Goal: Check status: Check status

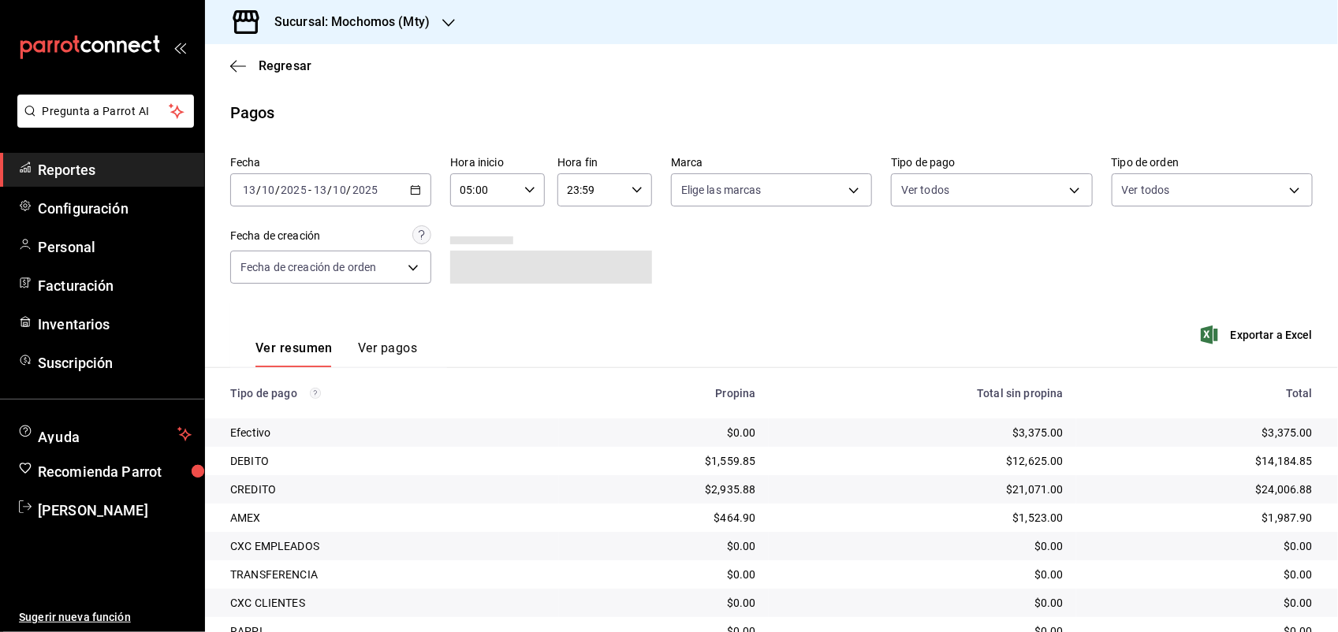
click at [412, 189] on \(Stroke\) "button" at bounding box center [416, 188] width 9 height 1
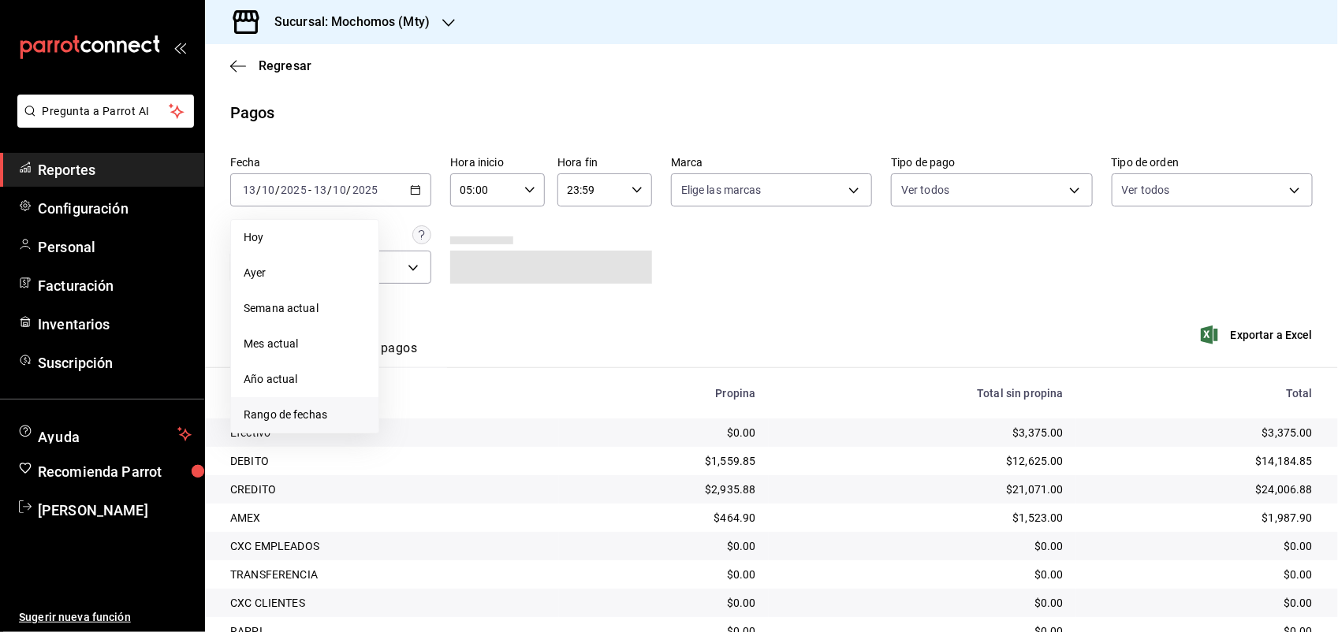
click at [292, 415] on span "Rango de fechas" at bounding box center [305, 415] width 122 height 17
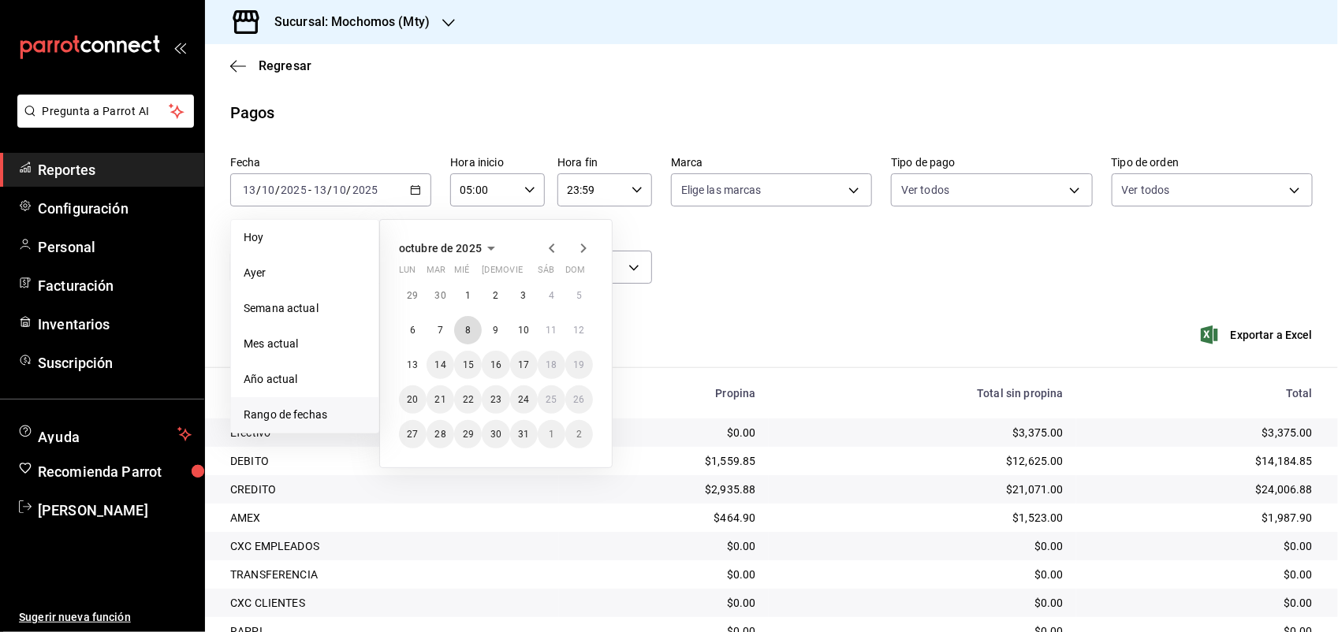
click at [465, 327] on abbr "8" at bounding box center [468, 330] width 6 height 11
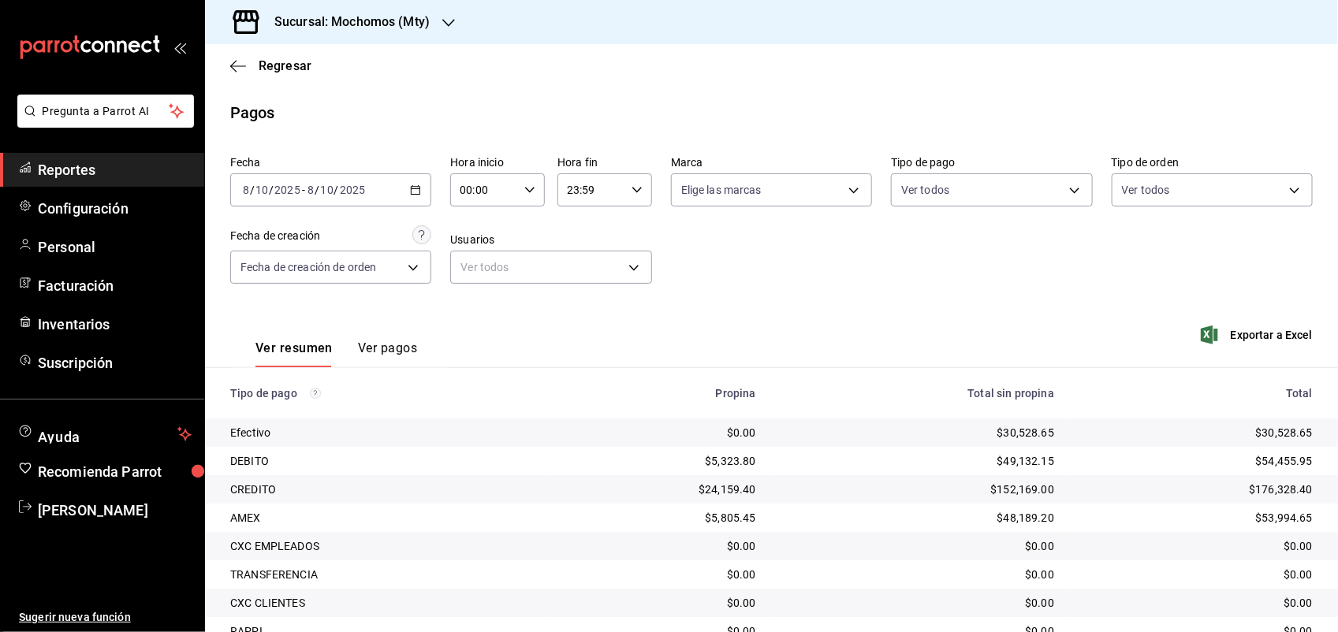
click at [501, 194] on input "00:00" at bounding box center [484, 190] width 68 height 32
click at [474, 332] on button "05" at bounding box center [471, 342] width 40 height 35
type input "05:00"
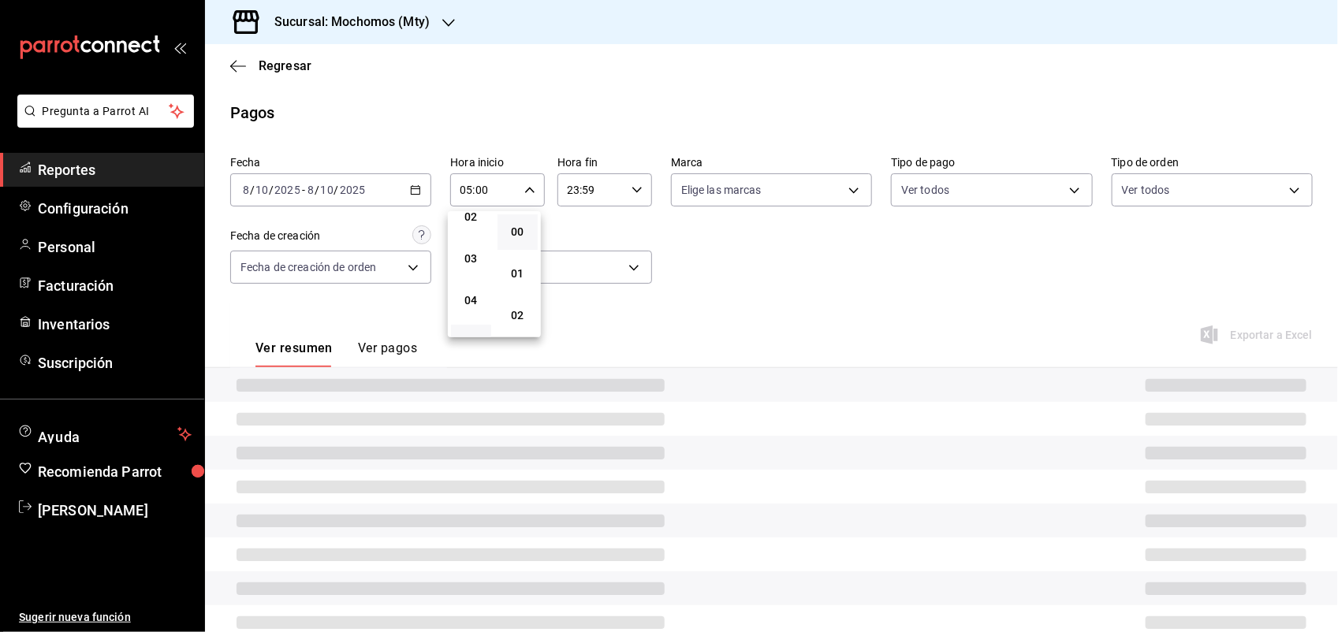
click at [732, 311] on div at bounding box center [669, 316] width 1338 height 632
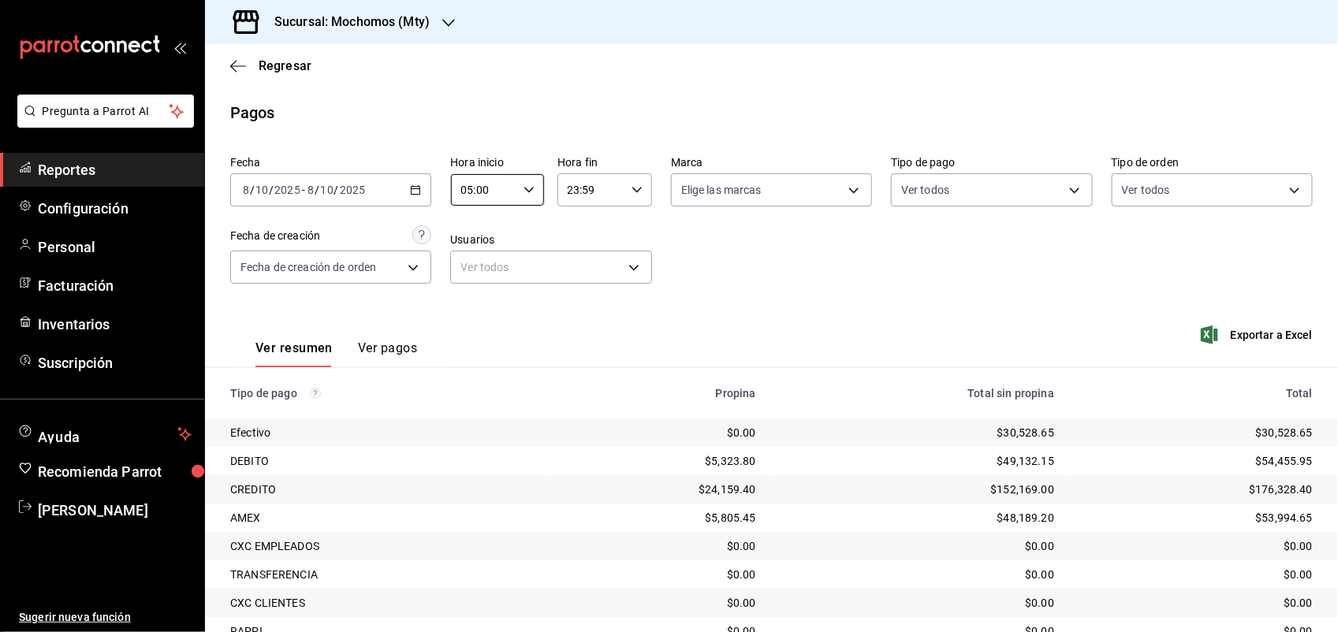
click at [412, 356] on button "Ver pagos" at bounding box center [387, 354] width 59 height 27
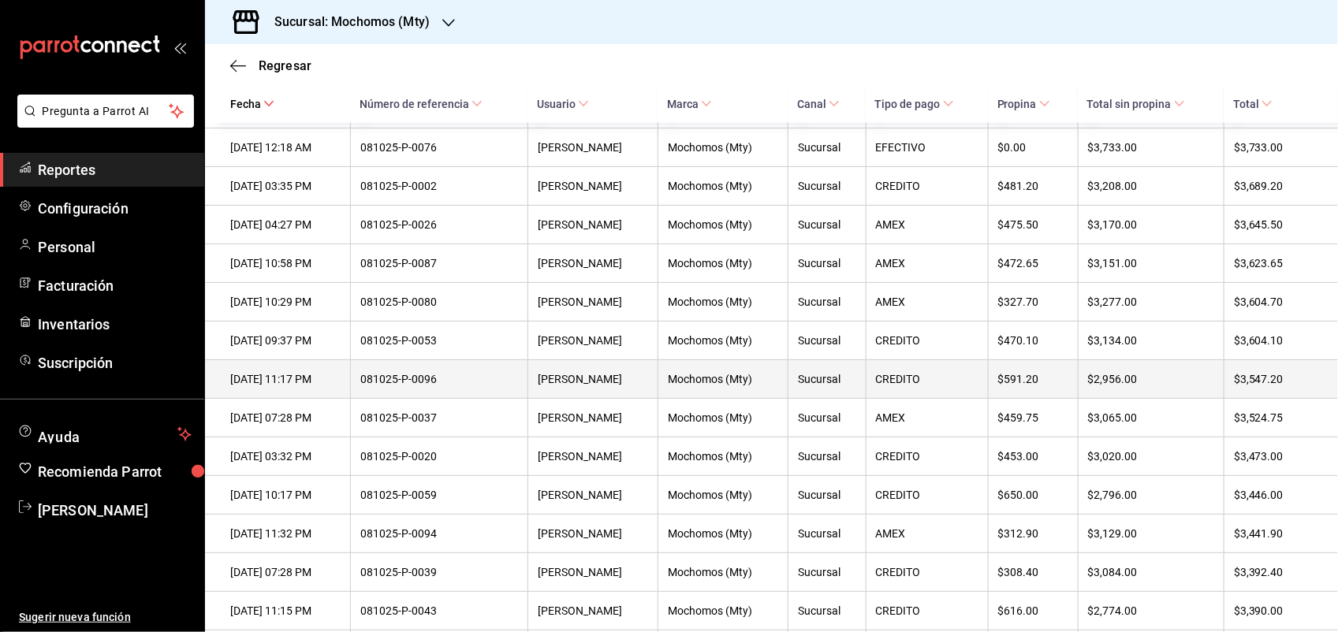
scroll to position [995, 0]
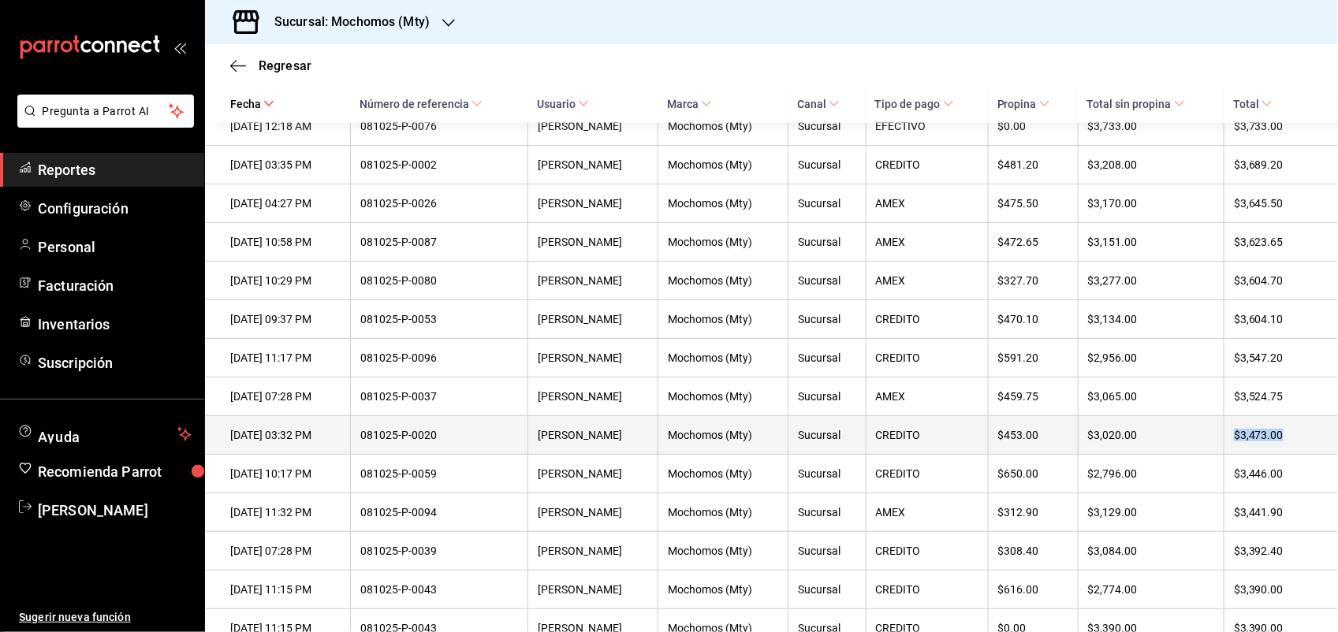
drag, startPoint x: 1282, startPoint y: 469, endPoint x: 1223, endPoint y: 466, distance: 59.2
click at [1234, 441] on div "$3,473.00" at bounding box center [1273, 435] width 79 height 13
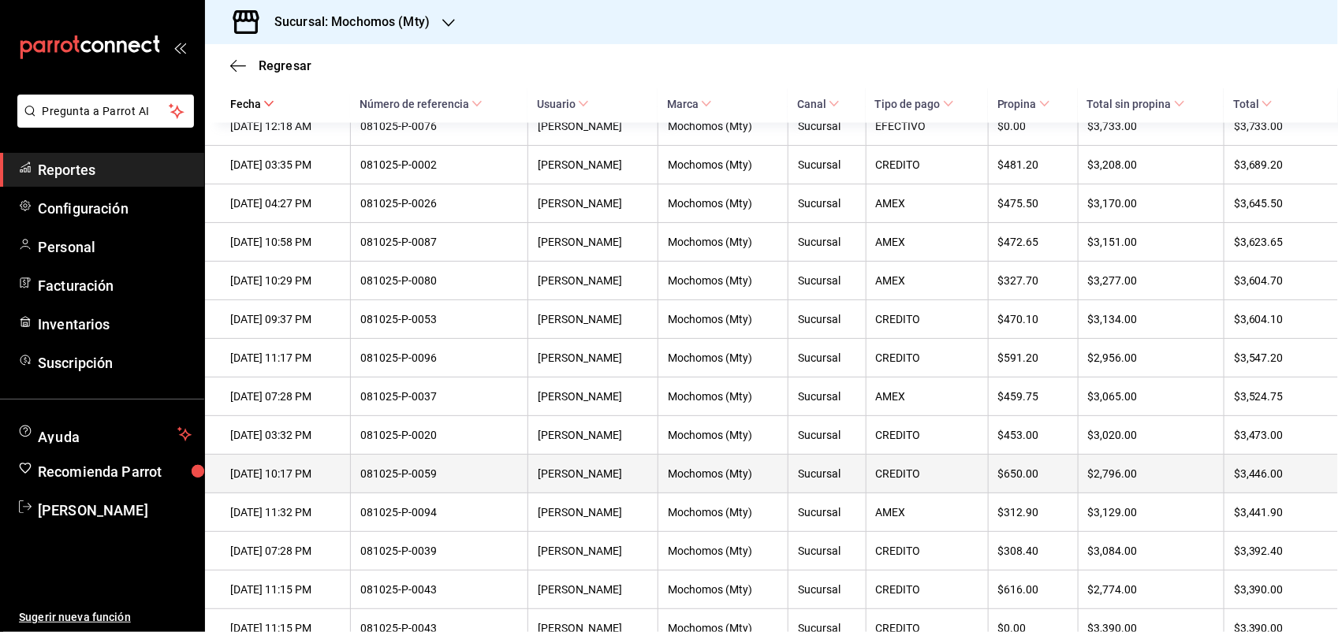
drag, startPoint x: 1223, startPoint y: 466, endPoint x: 1235, endPoint y: 505, distance: 40.6
click at [1235, 494] on th "$3,446.00" at bounding box center [1281, 474] width 114 height 39
